Goal: Book appointment/travel/reservation

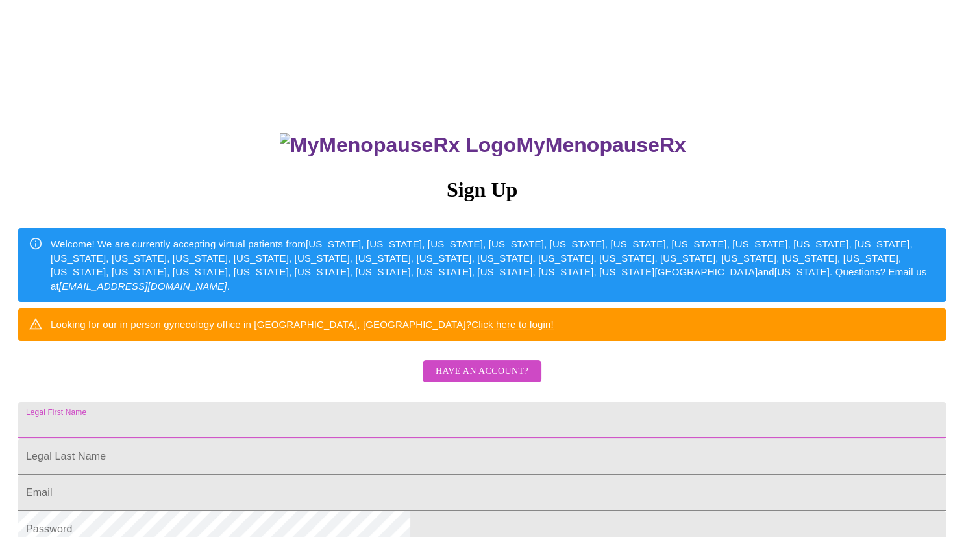
click at [443, 438] on input "Legal First Name" at bounding box center [482, 420] width 928 height 36
type input "[PERSON_NAME]"
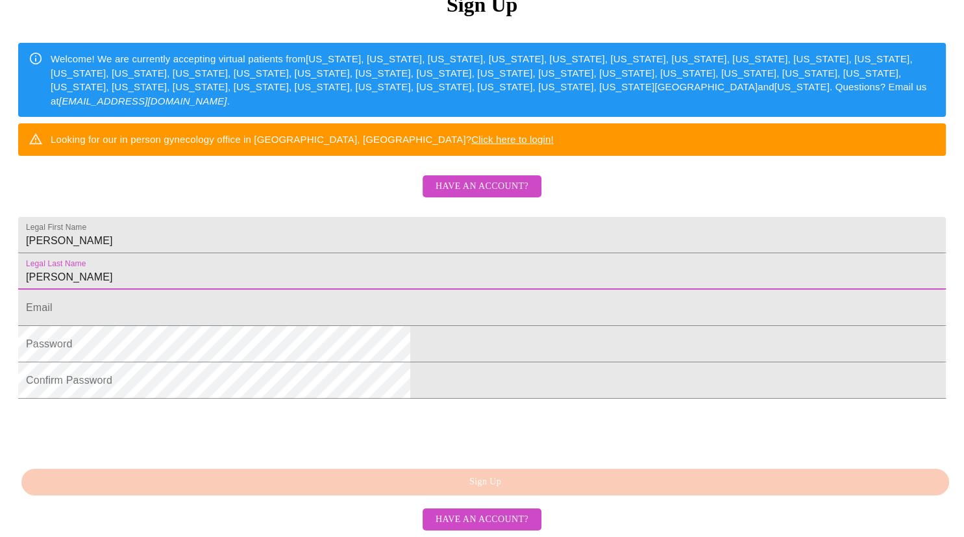
scroll to position [284, 0]
type input "[PERSON_NAME]"
click at [314, 290] on input "Legal First Name" at bounding box center [482, 308] width 928 height 36
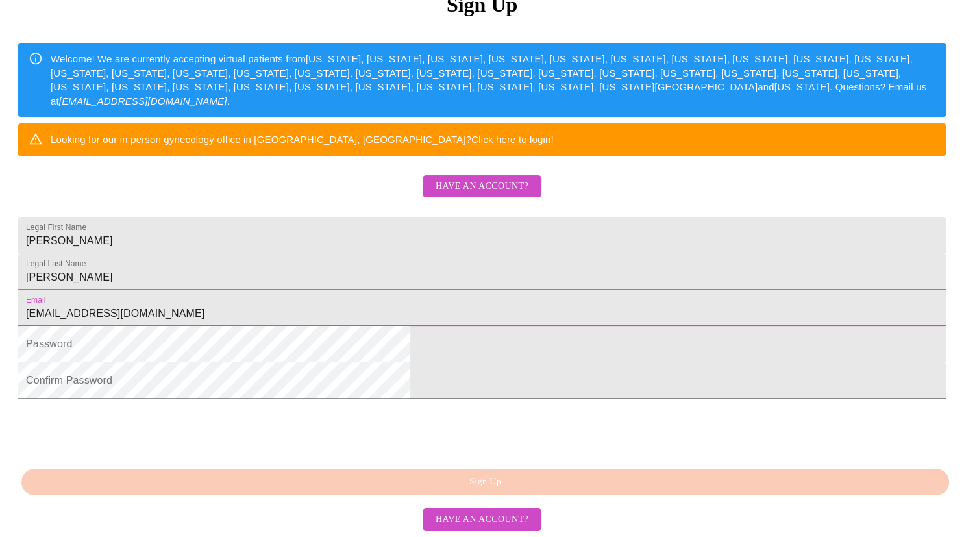
type input "[EMAIL_ADDRESS][DOMAIN_NAME]"
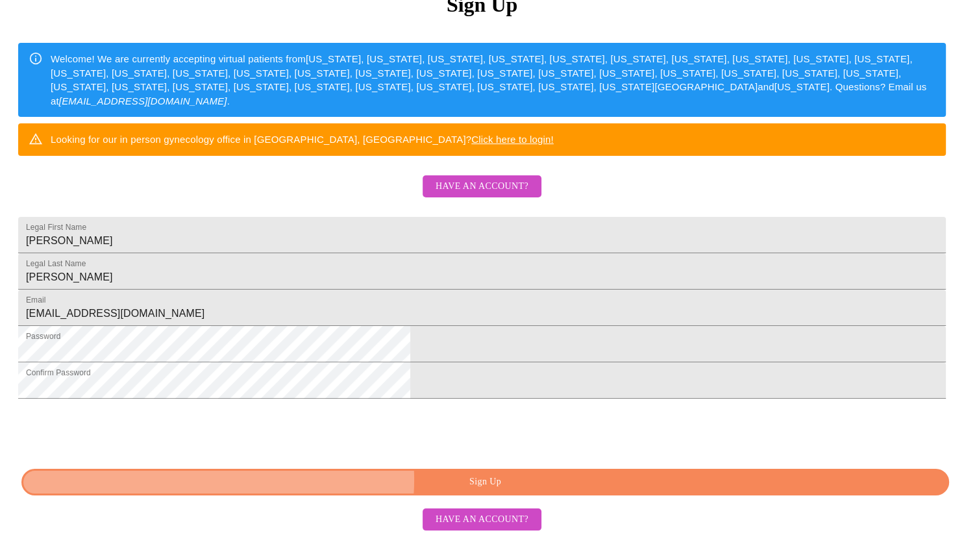
click at [480, 480] on span "Sign Up" at bounding box center [485, 482] width 898 height 16
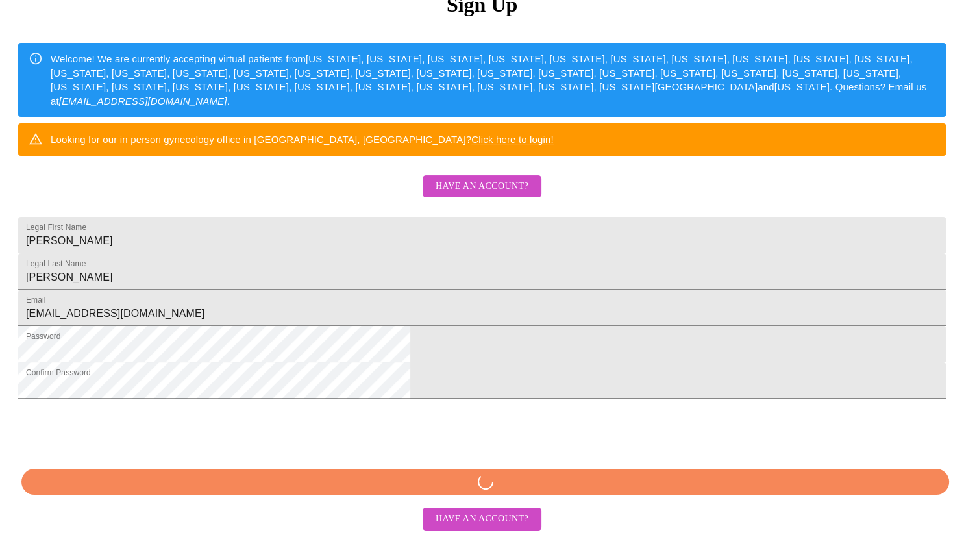
scroll to position [234, 0]
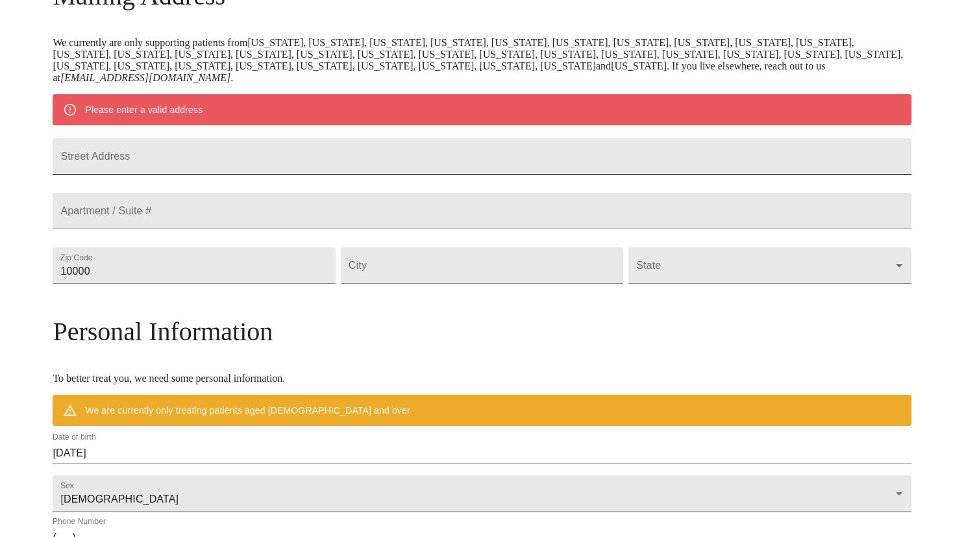
click at [263, 173] on input "Street Address" at bounding box center [482, 156] width 858 height 36
type input "[STREET_ADDRESS]"
click at [274, 284] on input "10000" at bounding box center [194, 265] width 282 height 36
drag, startPoint x: 262, startPoint y: 305, endPoint x: 93, endPoint y: 299, distance: 169.6
click at [93, 284] on input "10000" at bounding box center [194, 265] width 282 height 36
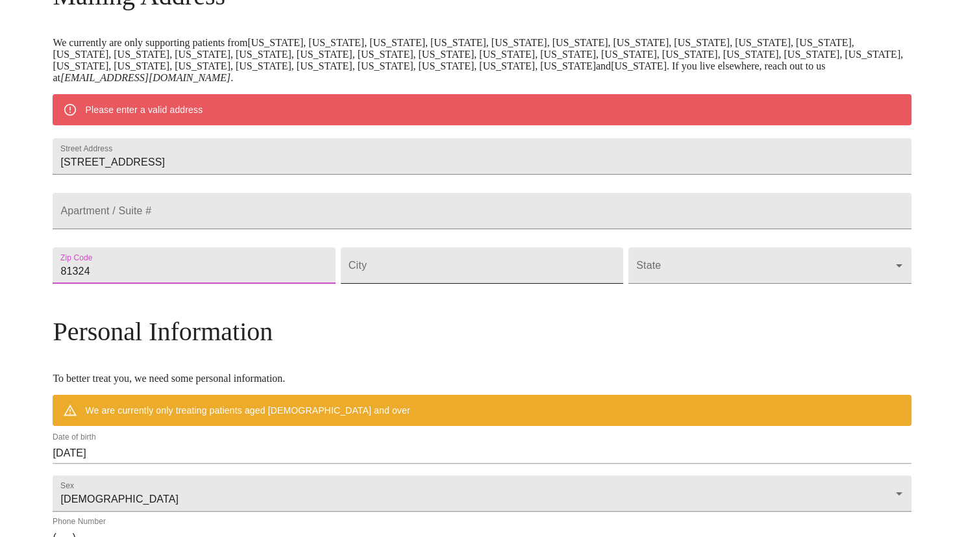
type input "81324"
click at [416, 284] on input "Street Address" at bounding box center [482, 265] width 282 height 36
type input "Dove Creek"
click at [799, 298] on body "MyMenopauseRx Welcome to MyMenopauseRx Since it's your first time here, you'll …" at bounding box center [482, 283] width 954 height 1024
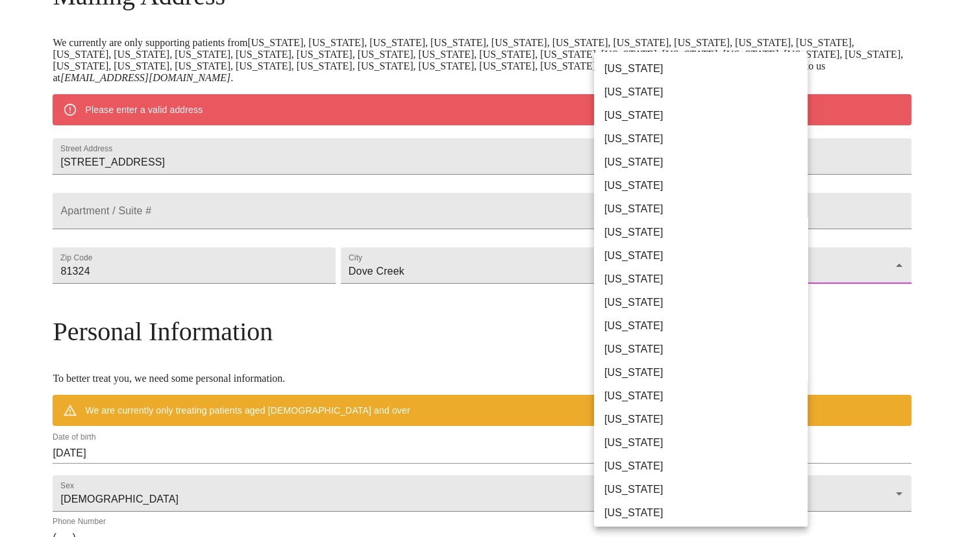
click at [679, 182] on li "[US_STATE]" at bounding box center [701, 185] width 214 height 23
type input "[US_STATE]"
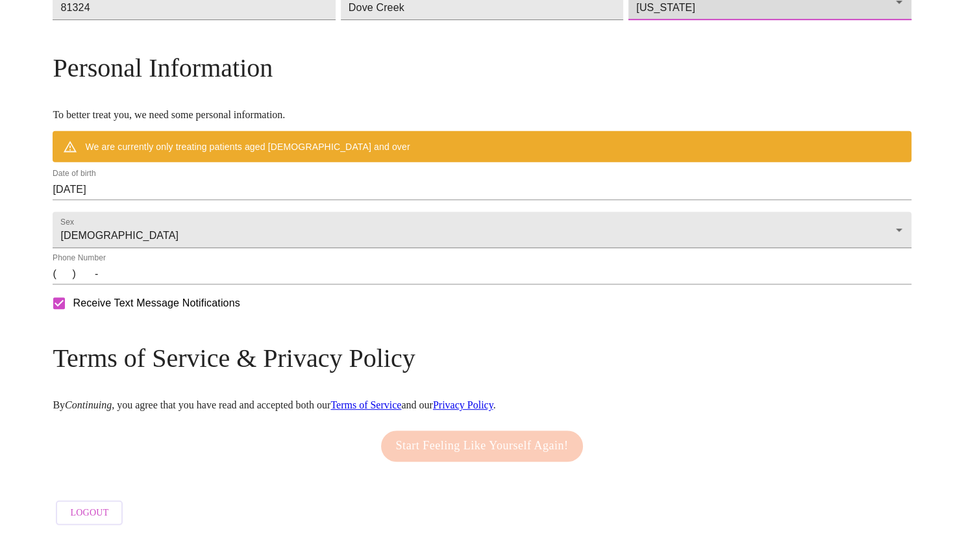
scroll to position [498, 0]
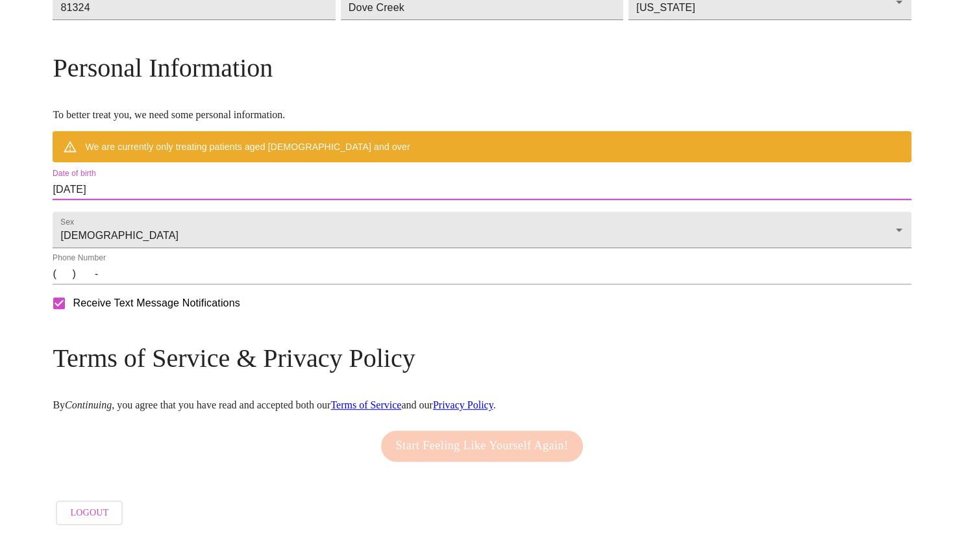
drag, startPoint x: 228, startPoint y: 178, endPoint x: 129, endPoint y: 173, distance: 99.5
click at [129, 179] on input "[DATE]" at bounding box center [482, 189] width 858 height 21
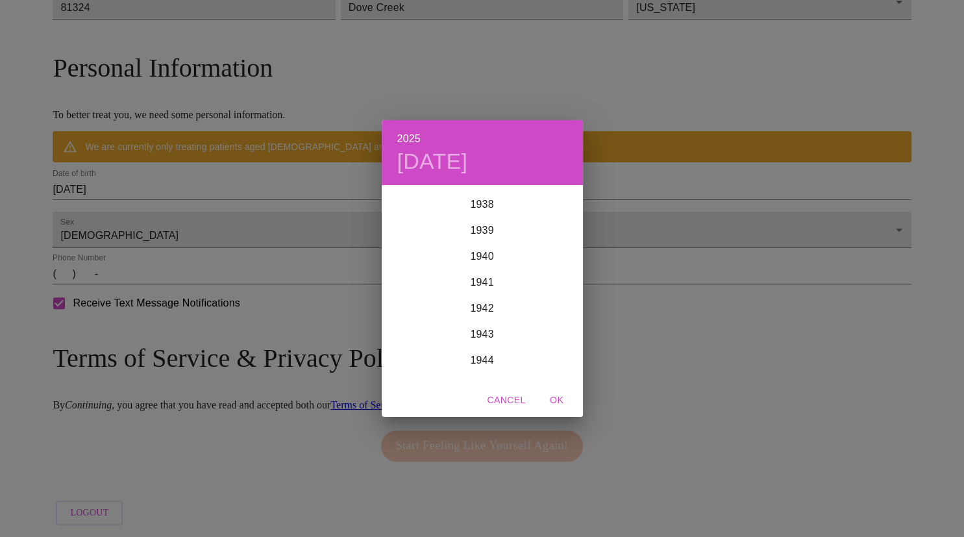
scroll to position [748, 0]
click at [247, 191] on div "2025 [DATE] 1900 1901 1902 1903 1904 1905 1906 1907 1908 1909 1910 1911 1912 19…" at bounding box center [482, 268] width 964 height 537
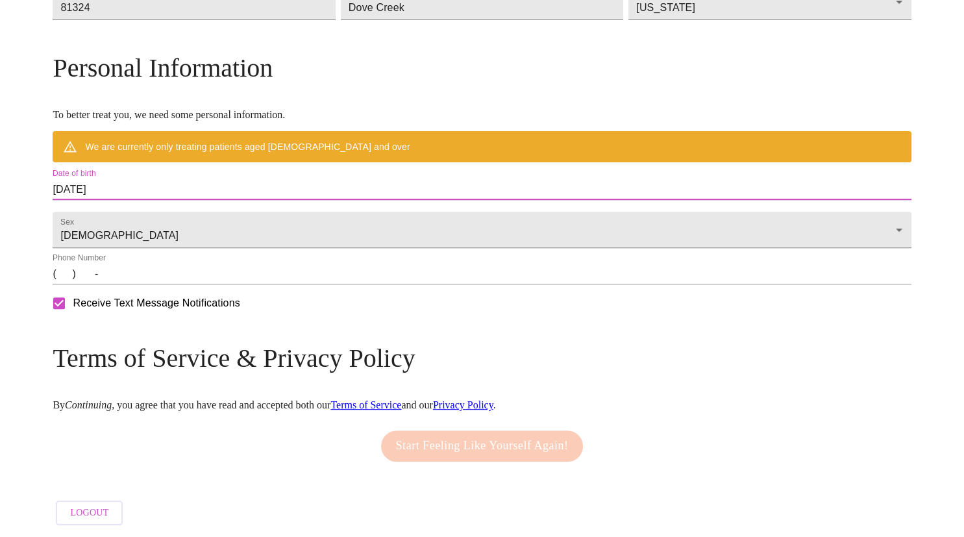
click at [180, 179] on input "[DATE]" at bounding box center [482, 189] width 858 height 21
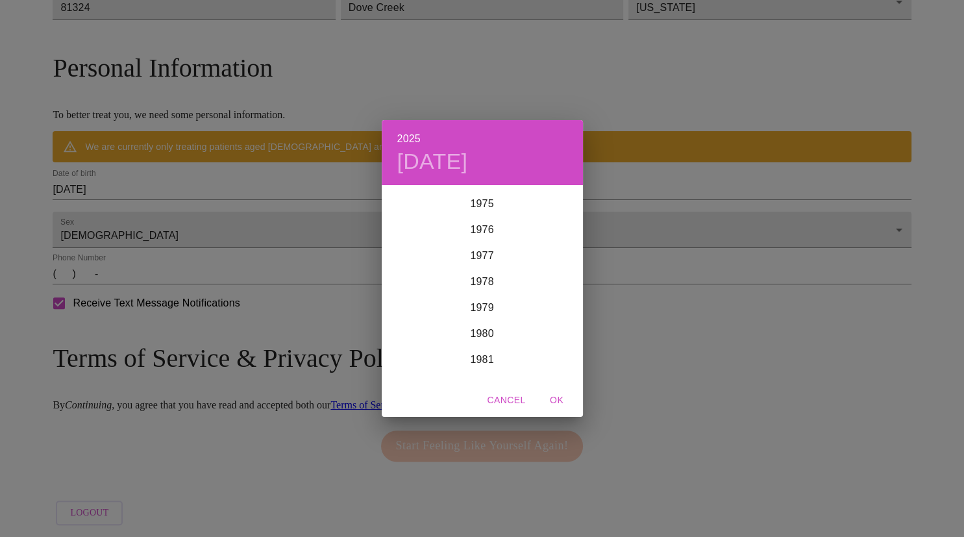
scroll to position [2000, 0]
click at [489, 355] on div "1982" at bounding box center [482, 355] width 201 height 26
click at [482, 308] on div "Aug" at bounding box center [482, 308] width 67 height 49
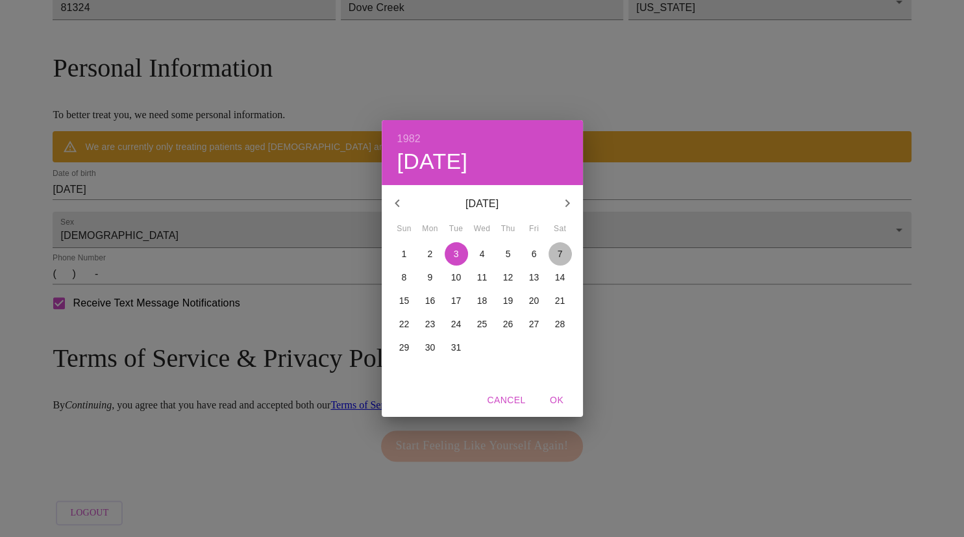
click at [559, 255] on p "7" at bounding box center [560, 253] width 5 height 13
click at [558, 402] on span "OK" at bounding box center [556, 400] width 31 height 16
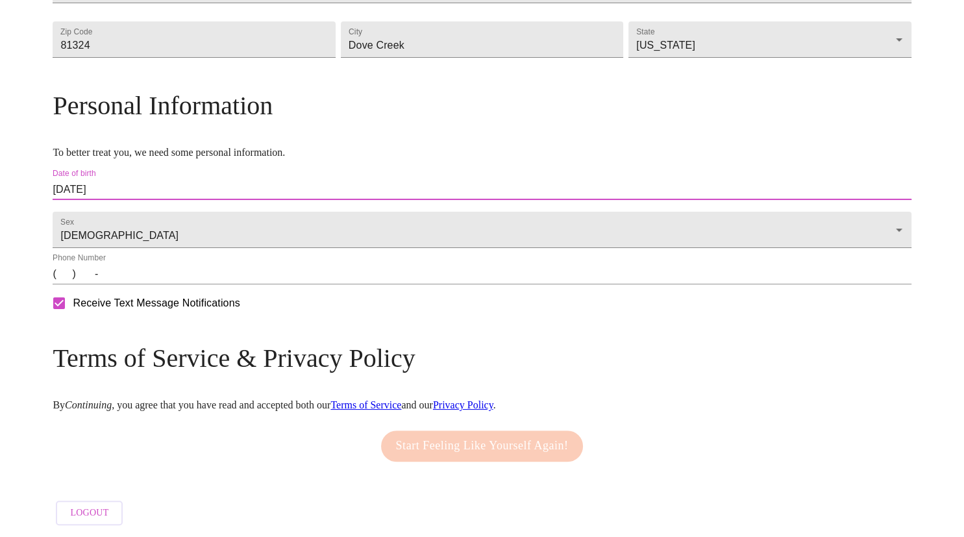
type input "[DATE]"
click at [166, 277] on input "(   )    -" at bounding box center [482, 274] width 858 height 21
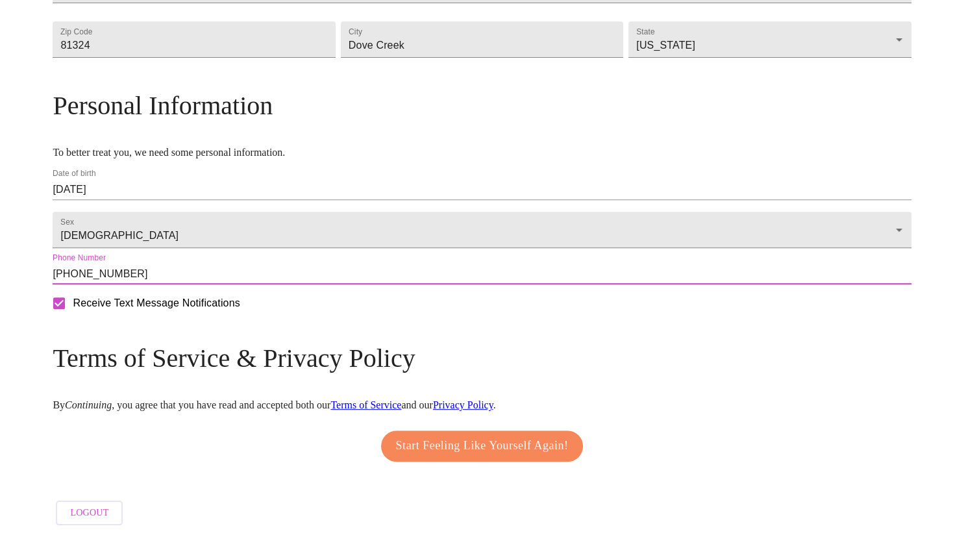
type input "[PHONE_NUMBER]"
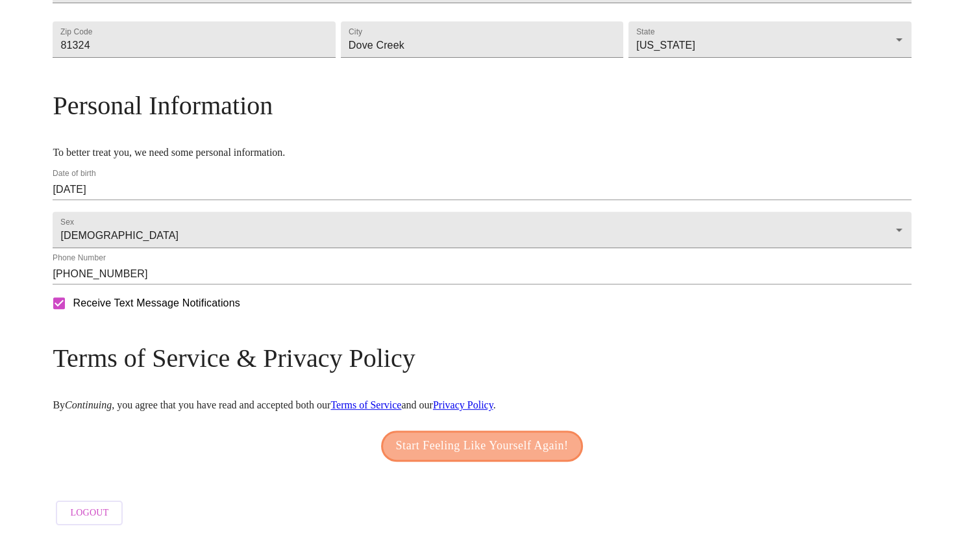
click at [436, 436] on span "Start Feeling Like Yourself Again!" at bounding box center [482, 446] width 173 height 21
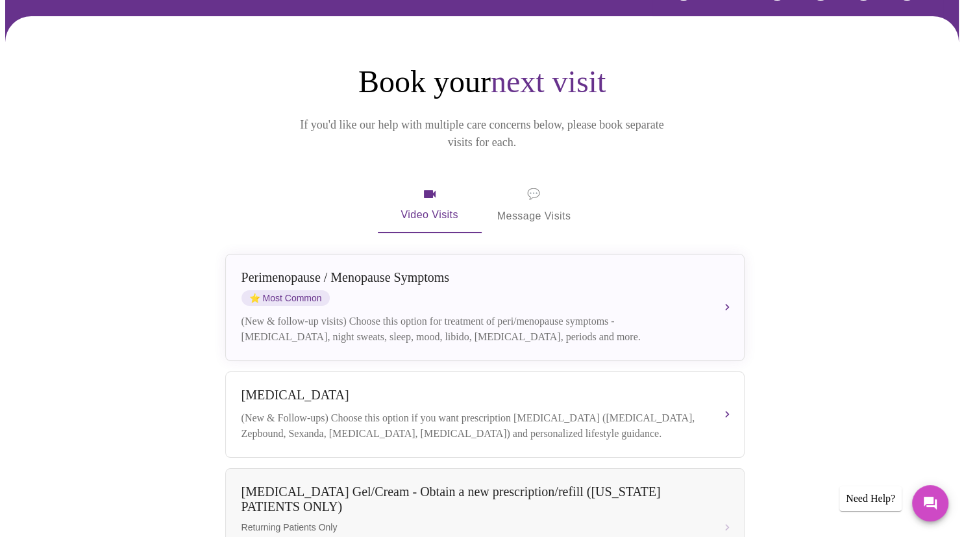
scroll to position [117, 0]
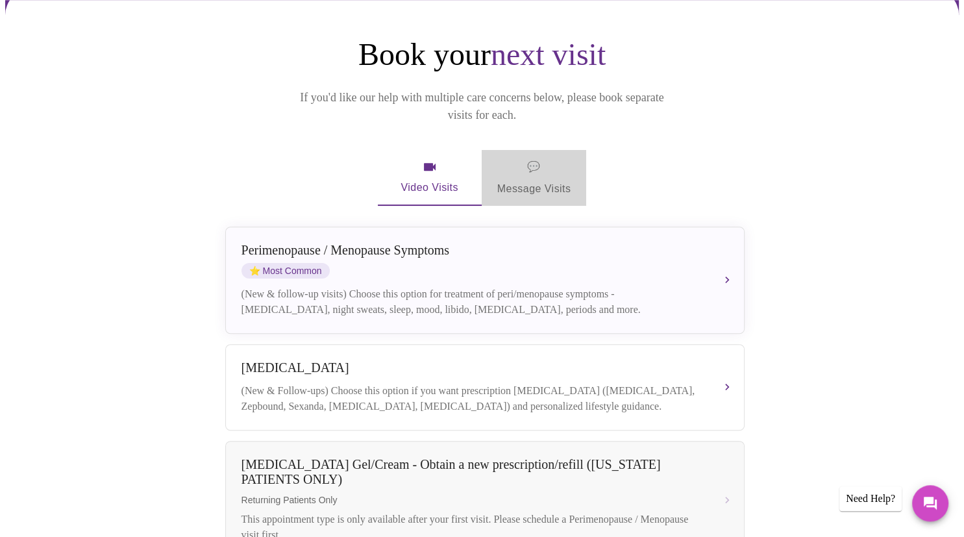
click at [523, 162] on span "💬 Message Visits" at bounding box center [534, 178] width 74 height 40
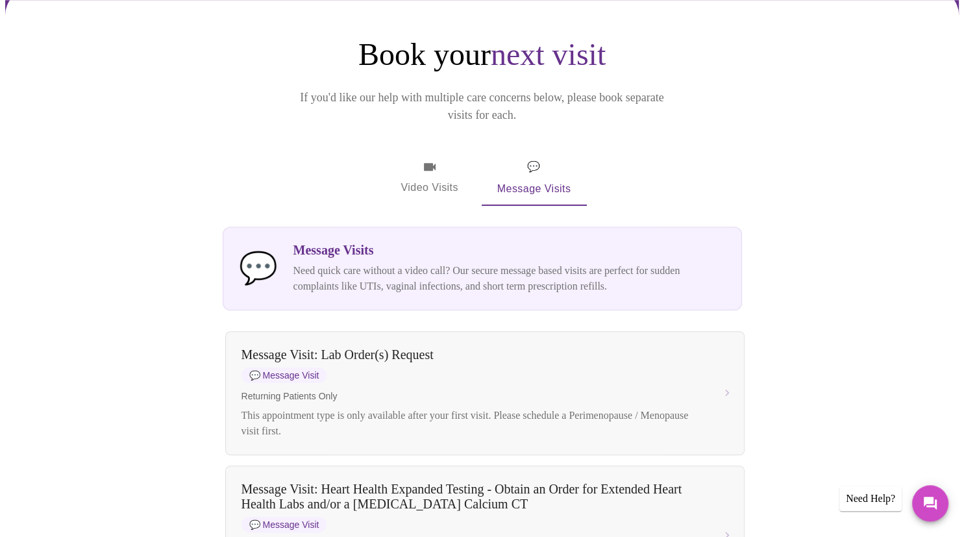
click at [427, 160] on span "Video Visits" at bounding box center [429, 178] width 73 height 38
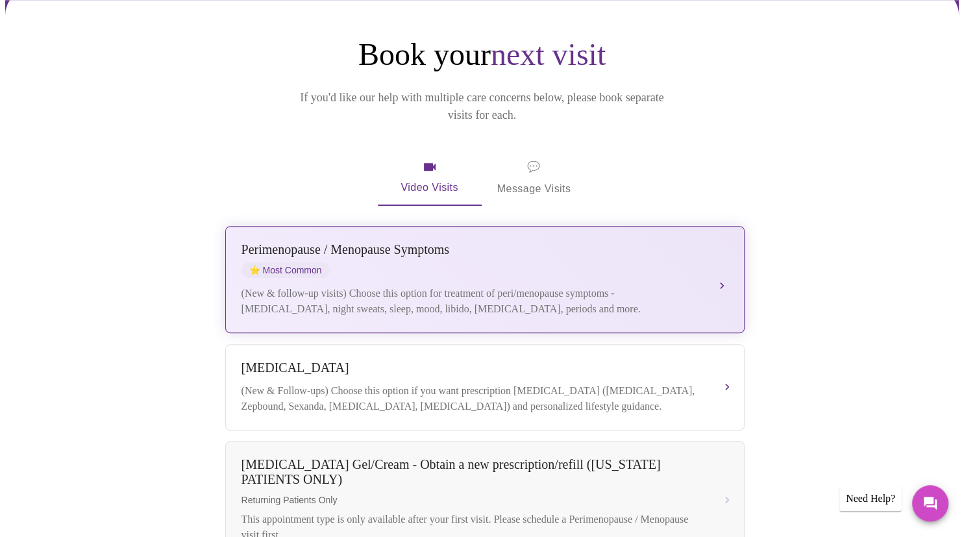
click at [717, 270] on div "[MEDICAL_DATA] / Menopause Symptoms ⭐ Most Common (New & follow-up visits) Choo…" at bounding box center [485, 279] width 487 height 75
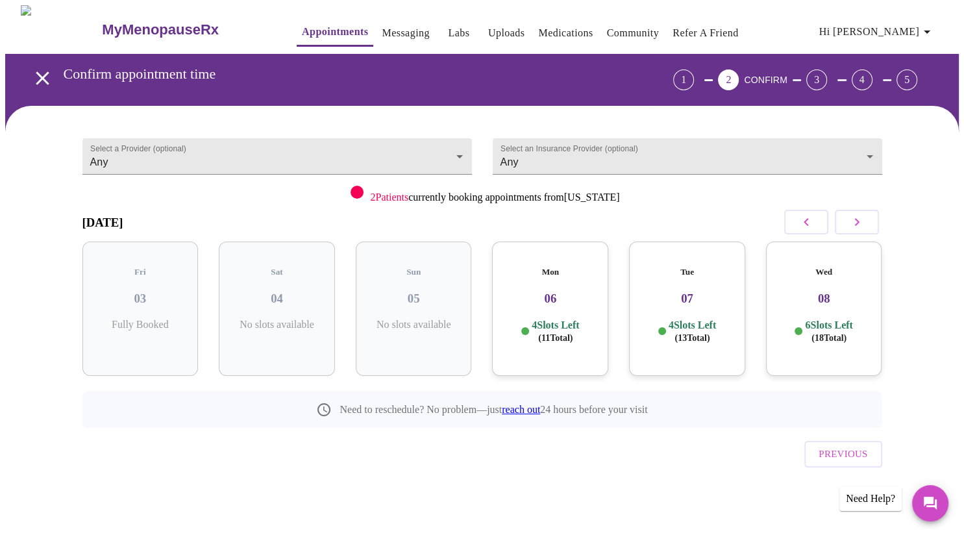
click at [684, 319] on p "4 Slots Left ( 13 Total)" at bounding box center [692, 331] width 47 height 25
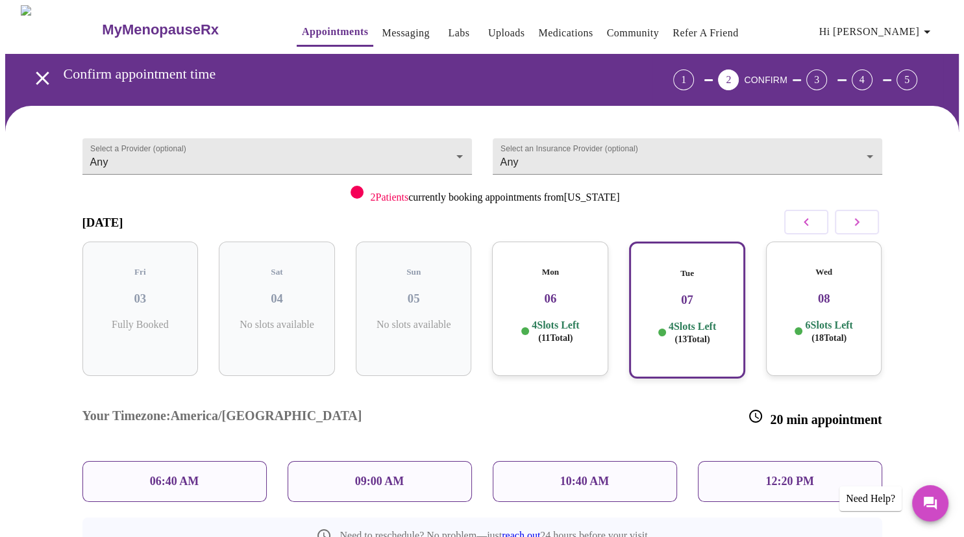
click at [584, 475] on p "10:40 AM" at bounding box center [584, 482] width 49 height 14
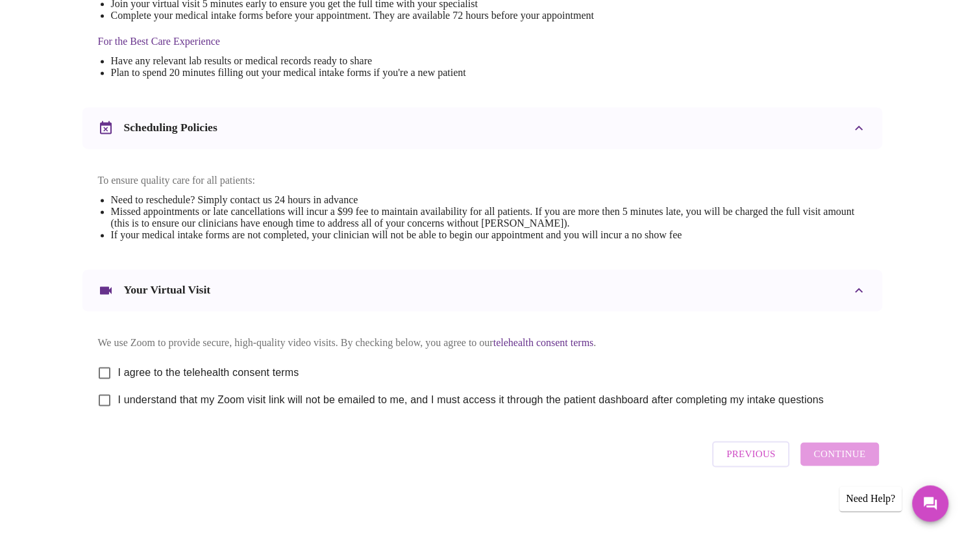
scroll to position [408, 0]
click at [105, 372] on input "I agree to the telehealth consent terms" at bounding box center [104, 372] width 27 height 27
checkbox input "true"
click at [107, 405] on input "I understand that my Zoom visit link will not be emailed to me, and I must acce…" at bounding box center [104, 399] width 27 height 27
checkbox input "true"
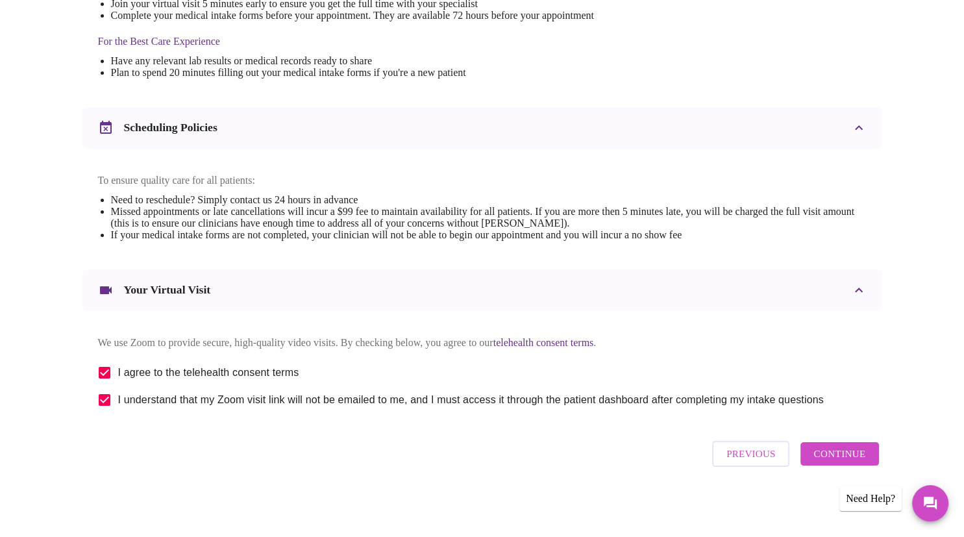
click at [836, 458] on span "Continue" at bounding box center [840, 453] width 52 height 17
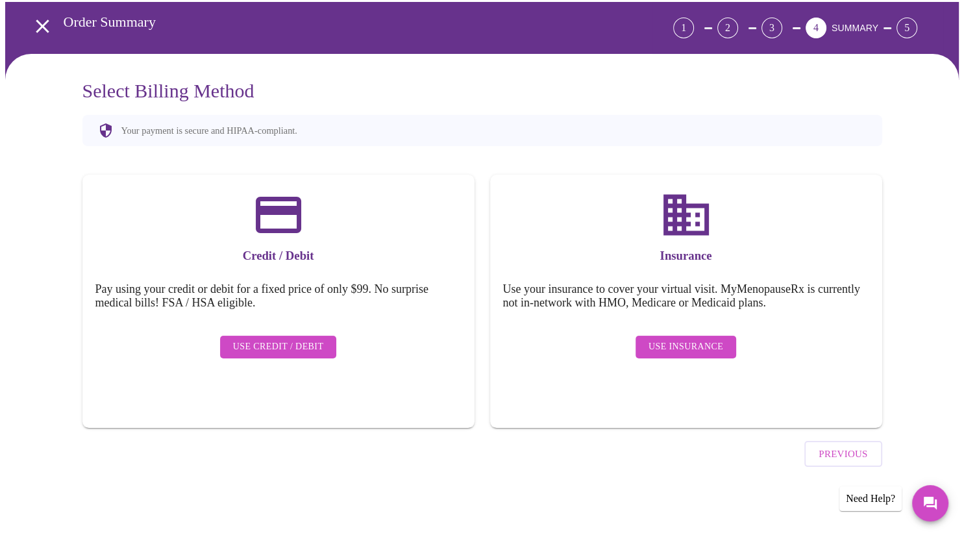
scroll to position [15, 0]
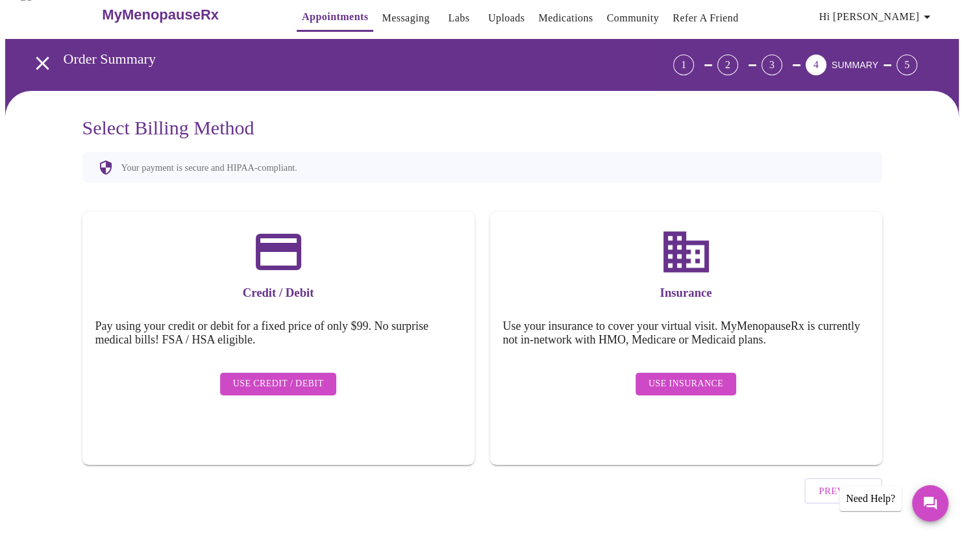
click at [258, 376] on span "Use Credit / Debit" at bounding box center [278, 384] width 91 height 16
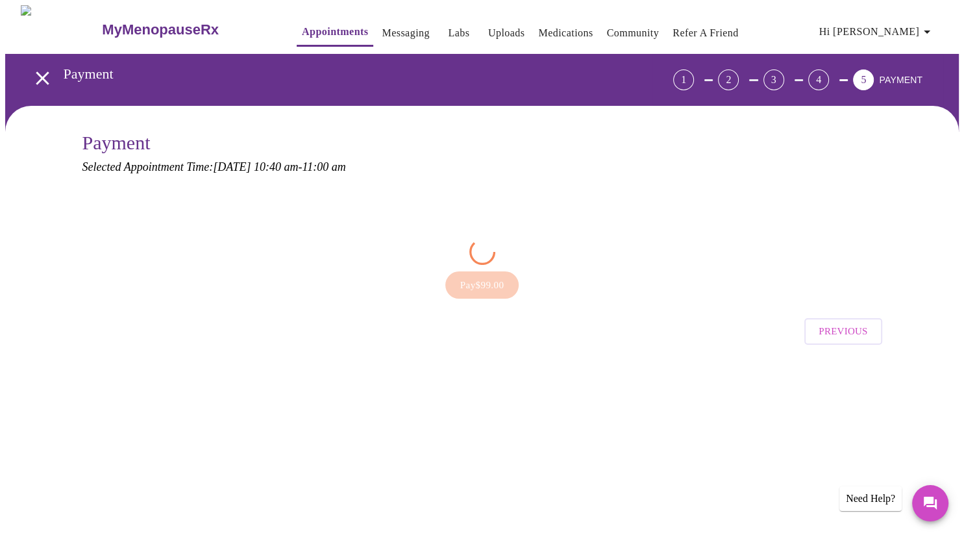
scroll to position [0, 0]
